Goal: Information Seeking & Learning: Learn about a topic

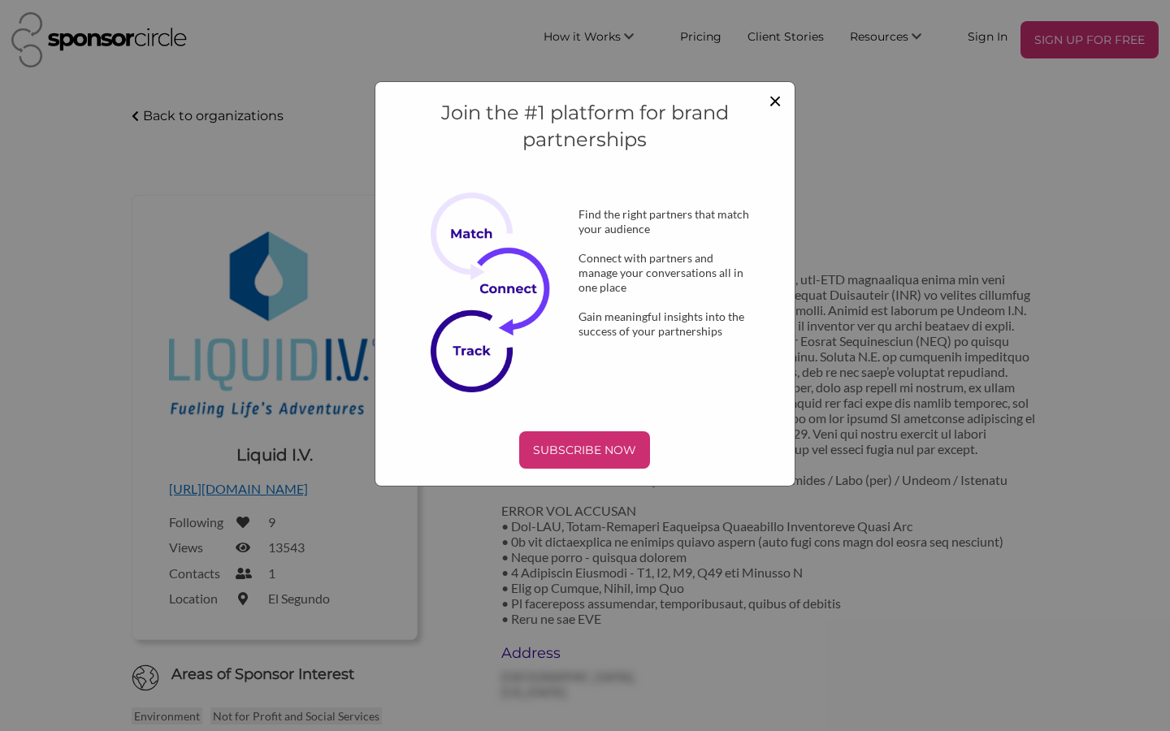
click at [775, 98] on span "×" at bounding box center [775, 100] width 13 height 28
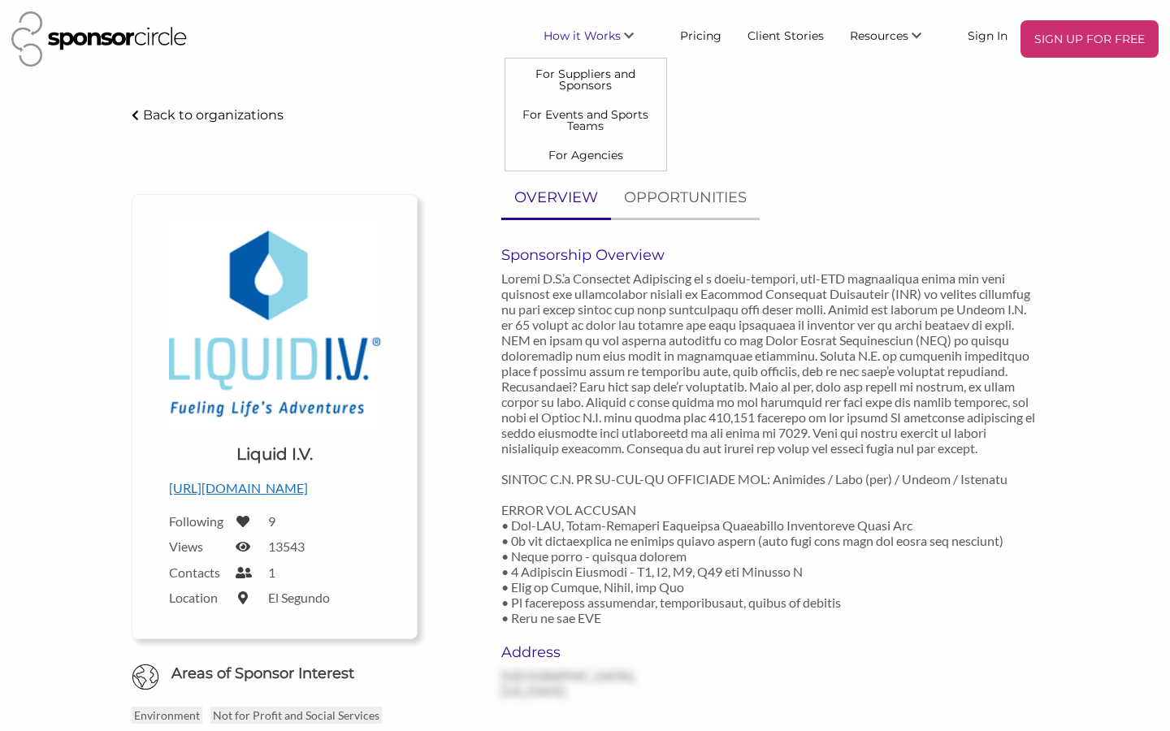
click at [621, 35] on span "How it Works" at bounding box center [582, 35] width 77 height 15
click at [604, 118] on link "For Events and Sports Teams" at bounding box center [585, 120] width 161 height 41
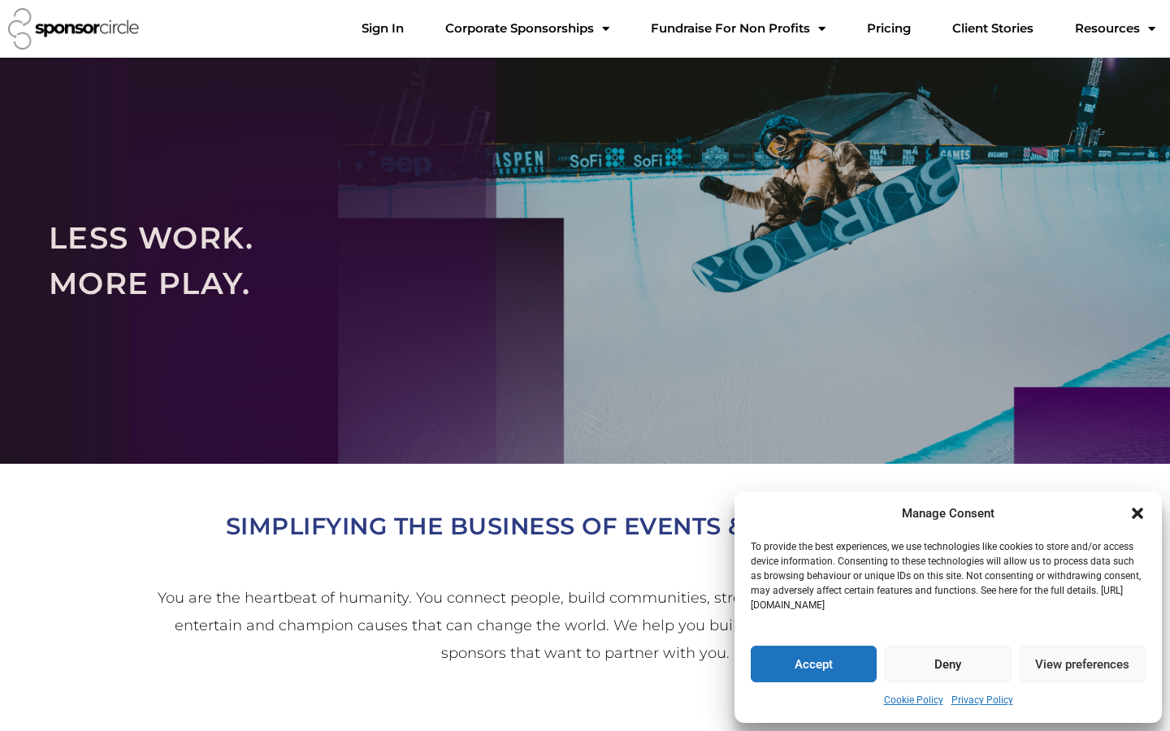
click at [829, 655] on button "Accept" at bounding box center [814, 664] width 126 height 37
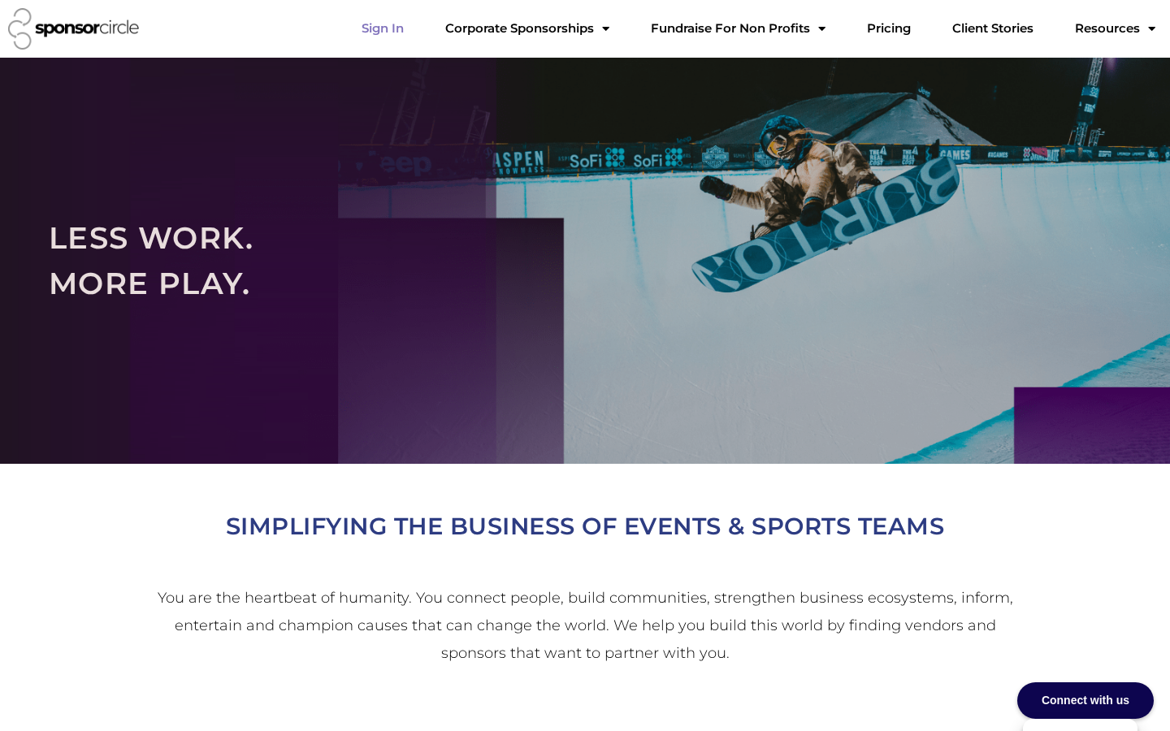
click at [417, 27] on link "Sign In" at bounding box center [383, 28] width 68 height 33
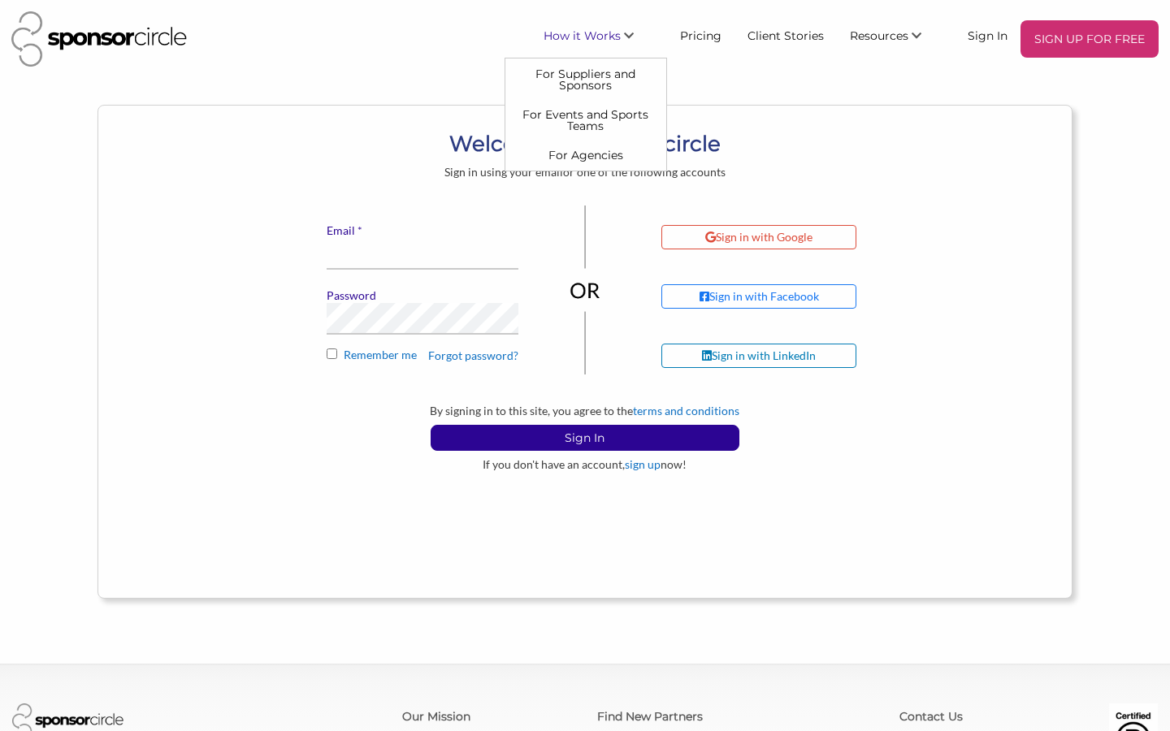
click at [585, 41] on span "How it Works" at bounding box center [582, 35] width 77 height 15
click at [591, 115] on link "For Events and Sports Teams" at bounding box center [585, 120] width 161 height 41
